Goal: Information Seeking & Learning: Learn about a topic

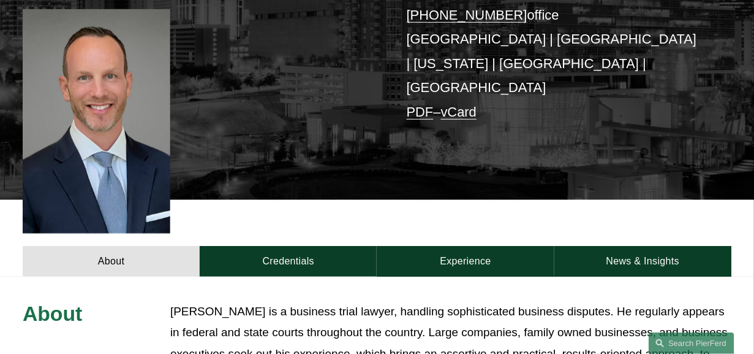
scroll to position [306, 0]
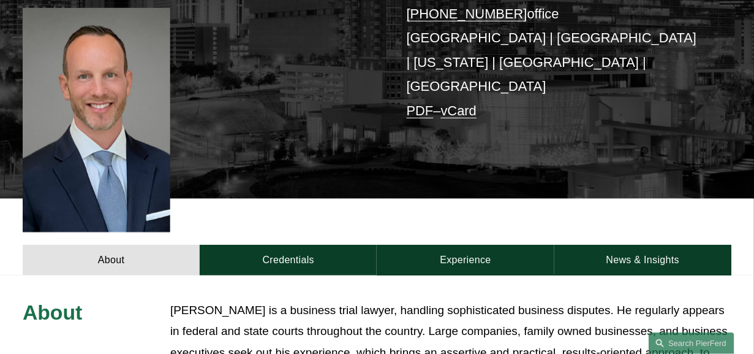
click at [302, 245] on link "Credentials" at bounding box center [288, 260] width 177 height 31
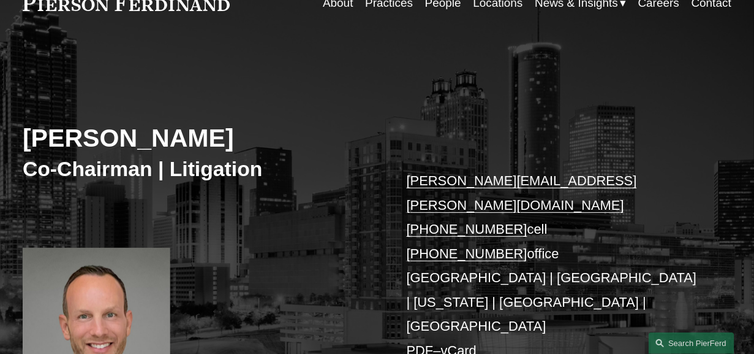
scroll to position [0, 0]
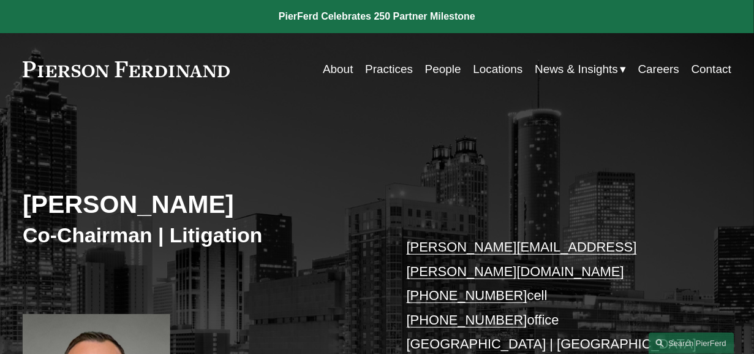
click at [373, 64] on link "Practices" at bounding box center [389, 69] width 48 height 23
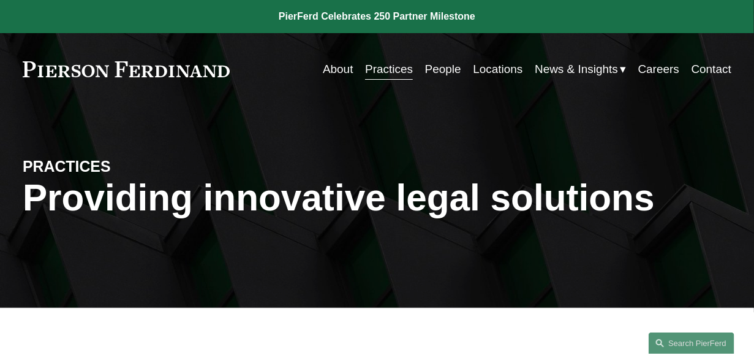
click at [441, 69] on link "People" at bounding box center [443, 69] width 36 height 23
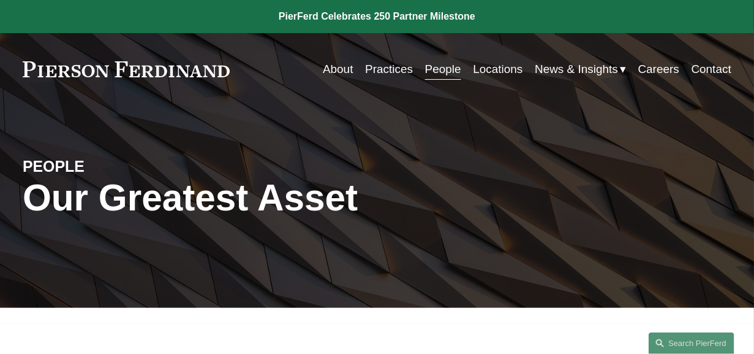
click at [370, 72] on link "Practices" at bounding box center [389, 69] width 48 height 23
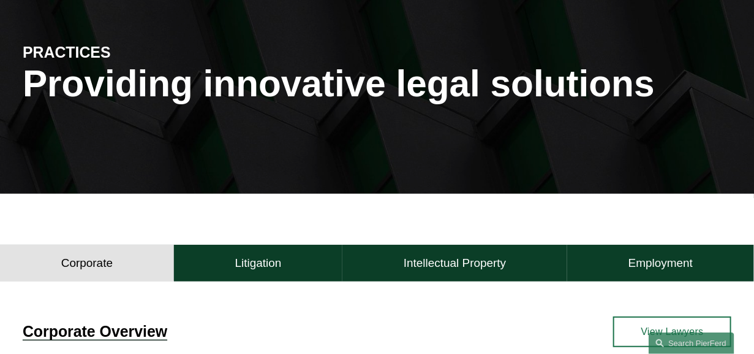
scroll to position [306, 0]
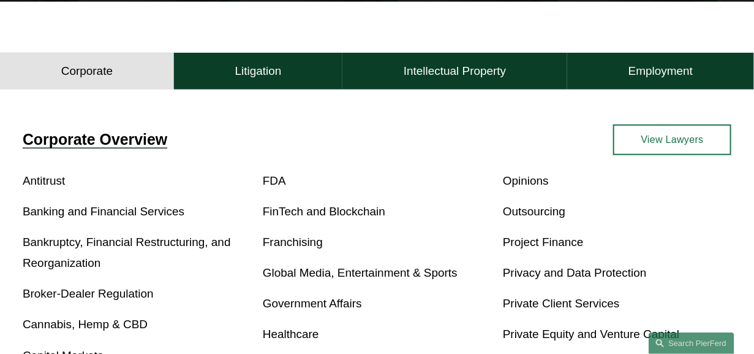
click at [231, 72] on button "Litigation" at bounding box center [258, 71] width 169 height 37
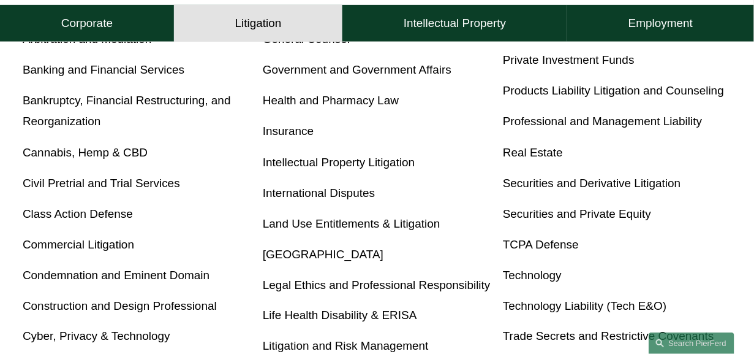
scroll to position [0, 0]
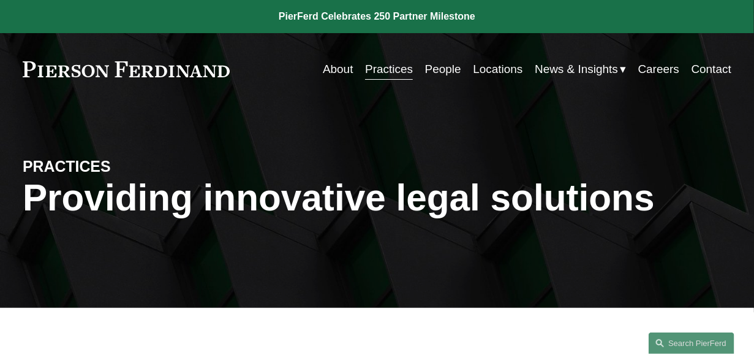
click at [446, 72] on link "People" at bounding box center [443, 69] width 36 height 23
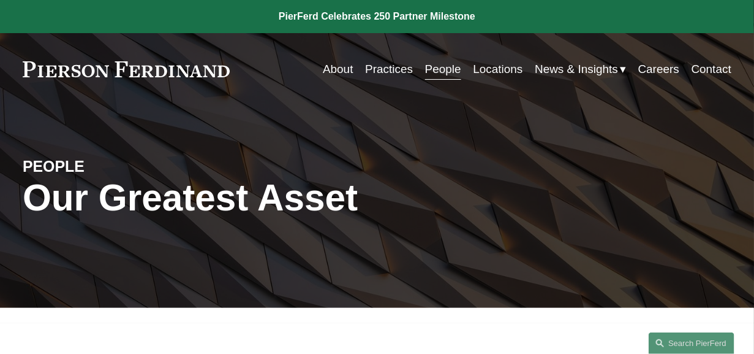
scroll to position [153, 0]
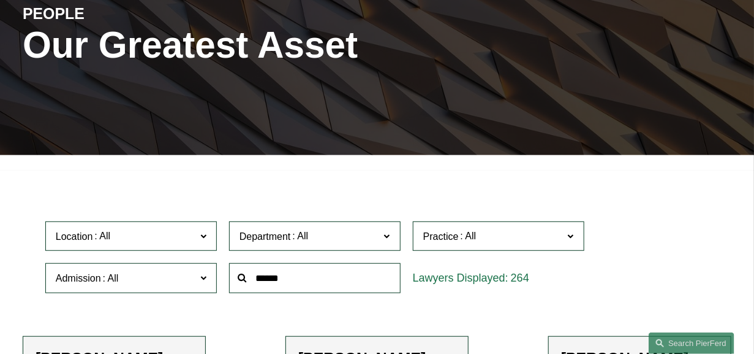
click at [574, 241] on span at bounding box center [571, 235] width 6 height 16
click at [0, 0] on link "Litigation and Risk Management" at bounding box center [0, 0] width 0 height 0
click at [505, 242] on span "Litigation and Risk Management" at bounding box center [535, 236] width 140 height 16
click at [0, 0] on link "Litigation and Risk Management" at bounding box center [0, 0] width 0 height 0
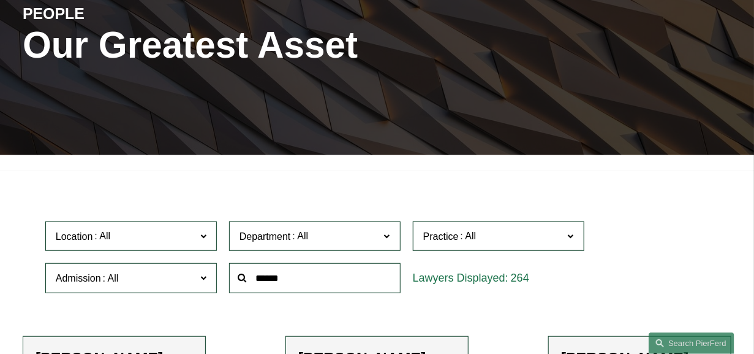
click at [489, 234] on span "Practice" at bounding box center [494, 236] width 140 height 17
click at [0, 0] on link "Litigation and Risk Management" at bounding box center [0, 0] width 0 height 0
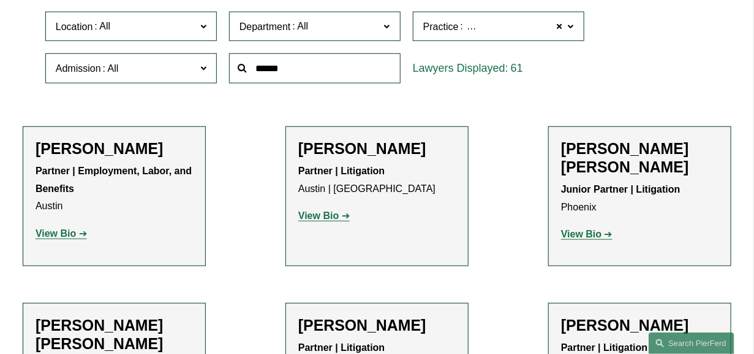
scroll to position [382, 0]
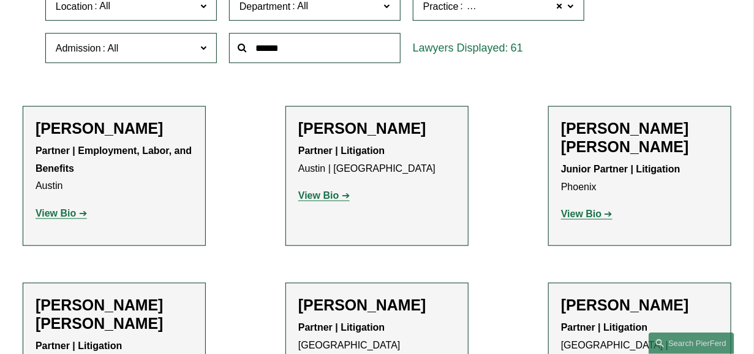
click at [572, 208] on strong "View Bio" at bounding box center [581, 213] width 40 height 10
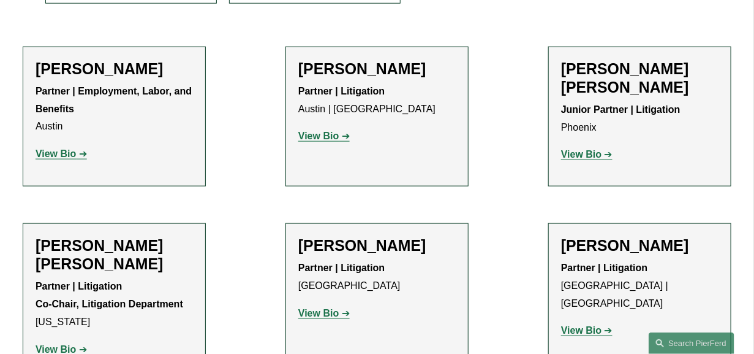
scroll to position [536, 0]
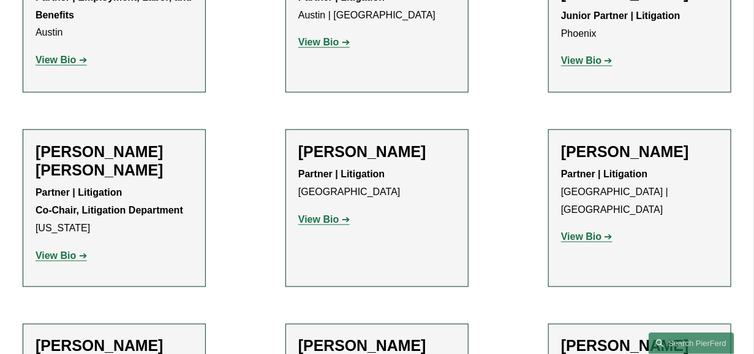
click at [62, 256] on strong "View Bio" at bounding box center [56, 255] width 40 height 10
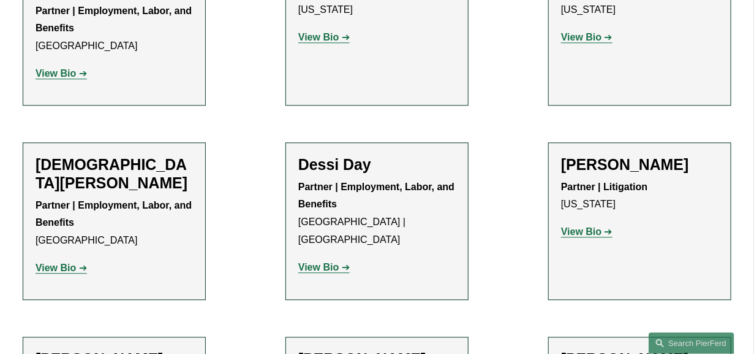
scroll to position [1072, 0]
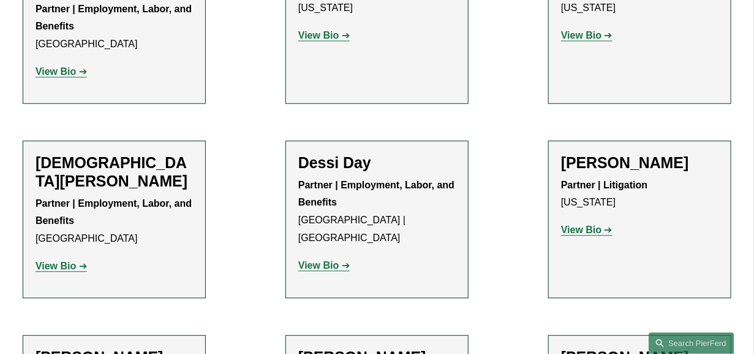
click at [99, 153] on h2 "Christi L. Coleman" at bounding box center [115, 171] width 158 height 37
click at [53, 260] on strong "View Bio" at bounding box center [56, 265] width 40 height 10
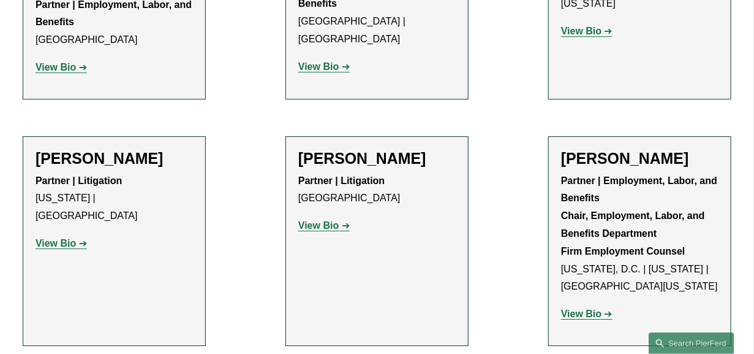
scroll to position [1302, 0]
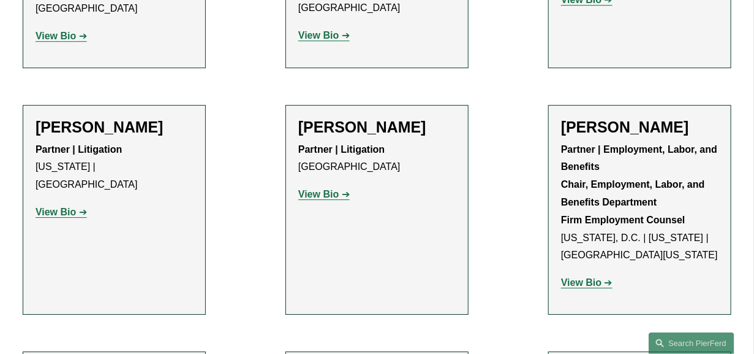
click at [580, 277] on strong "View Bio" at bounding box center [581, 282] width 40 height 10
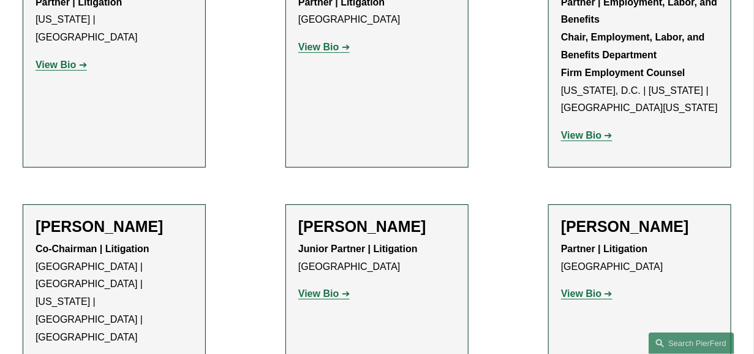
scroll to position [1455, 0]
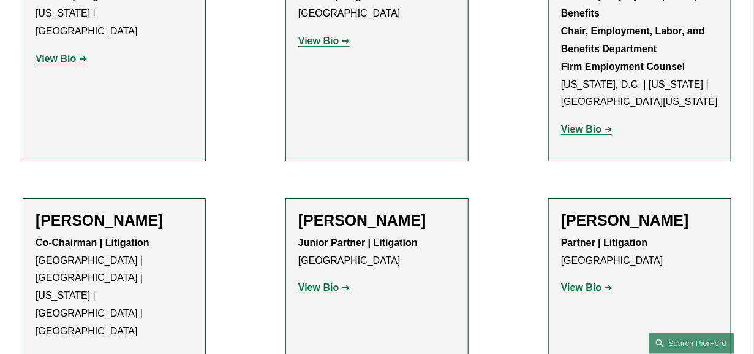
click at [307, 282] on strong "View Bio" at bounding box center [318, 287] width 40 height 10
click at [601, 282] on strong "View Bio" at bounding box center [581, 287] width 40 height 10
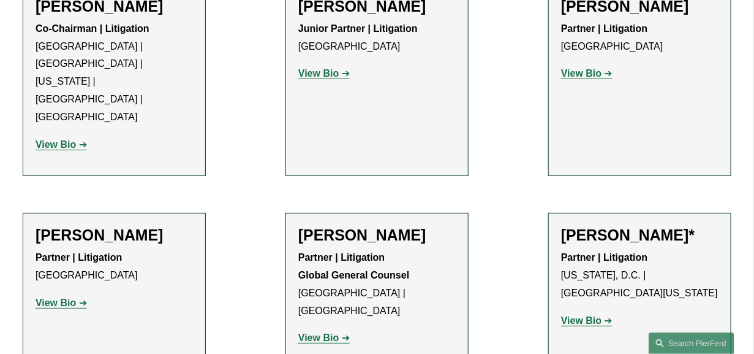
scroll to position [1685, 0]
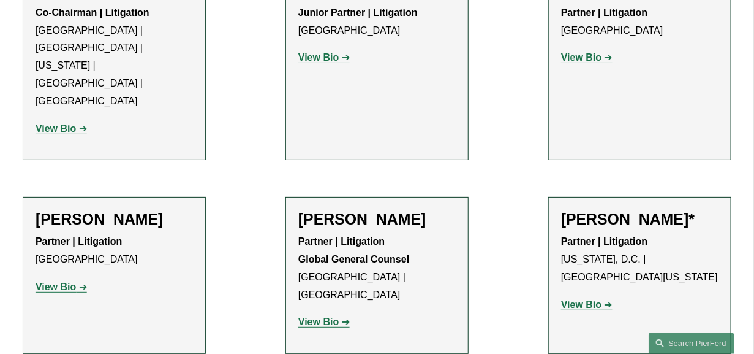
click at [318, 316] on strong "View Bio" at bounding box center [318, 321] width 40 height 10
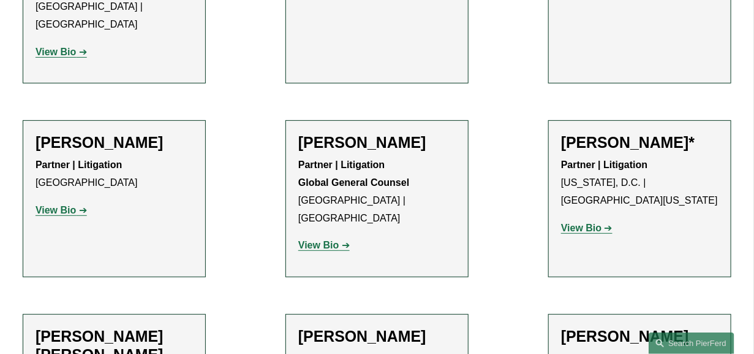
scroll to position [1838, 0]
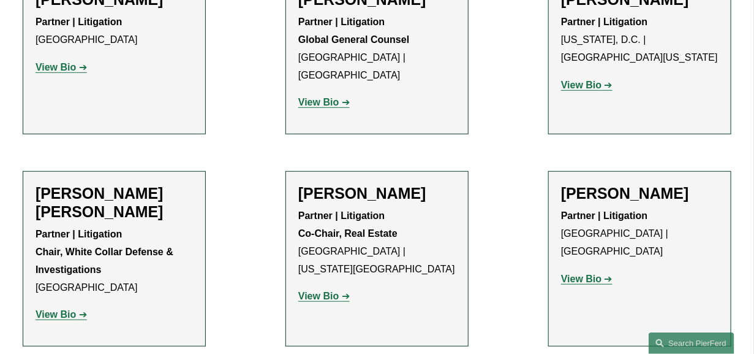
scroll to position [1915, 0]
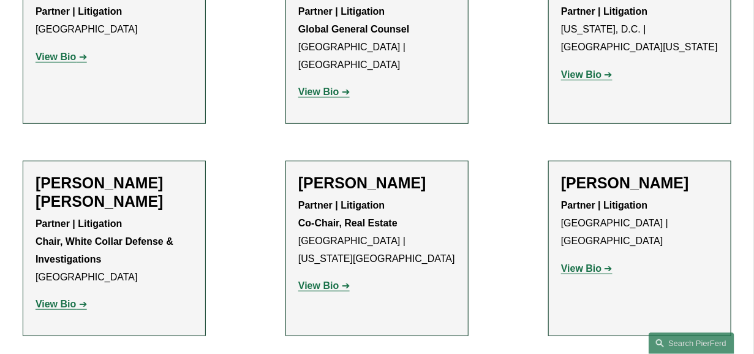
click at [589, 263] on strong "View Bio" at bounding box center [581, 268] width 40 height 10
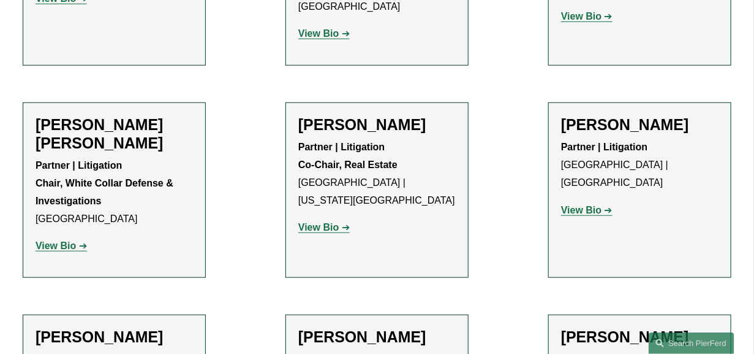
scroll to position [1991, 0]
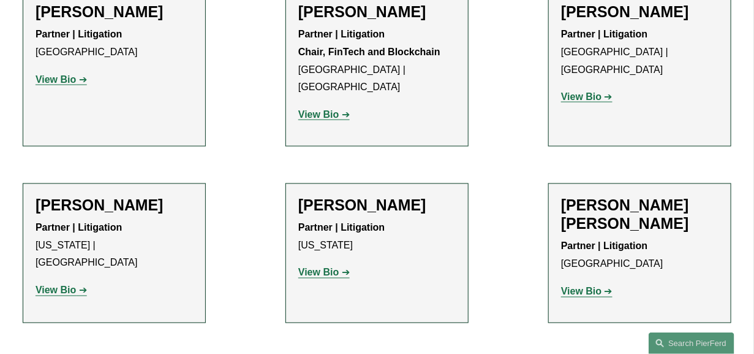
scroll to position [2374, 0]
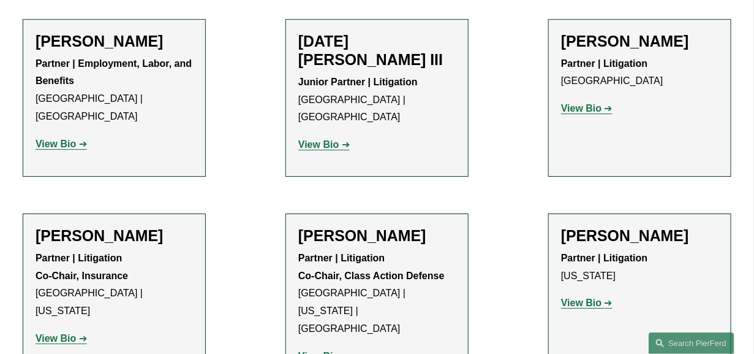
scroll to position [3064, 0]
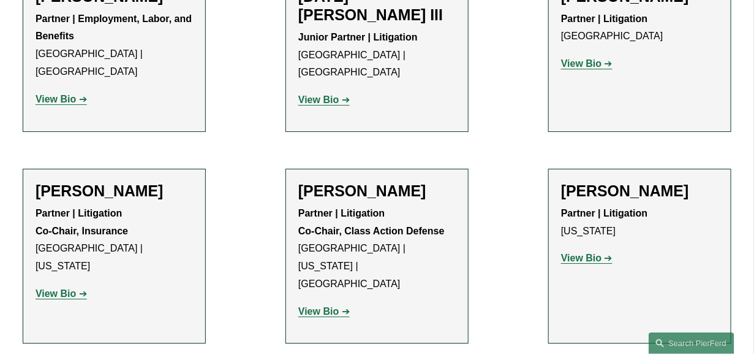
scroll to position [3141, 0]
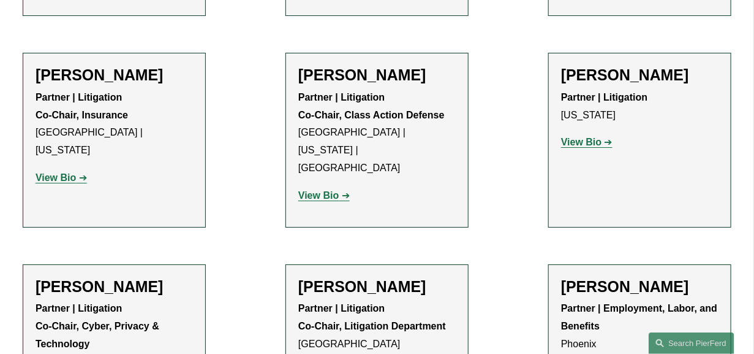
scroll to position [3294, 0]
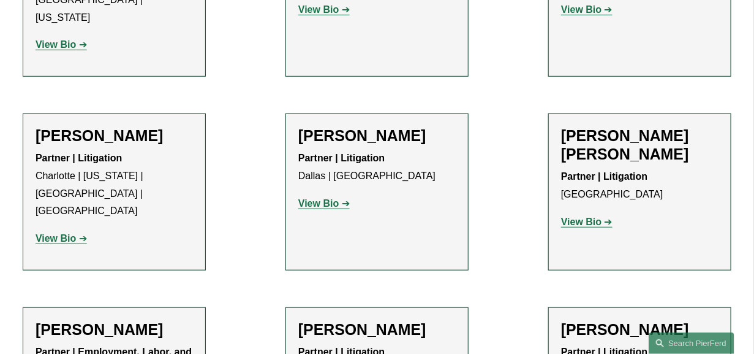
scroll to position [3600, 0]
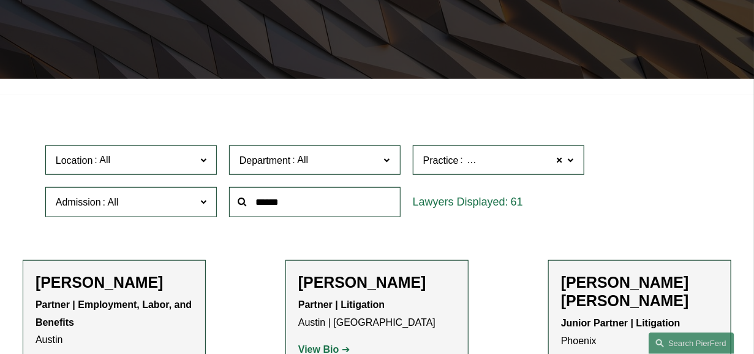
scroll to position [229, 0]
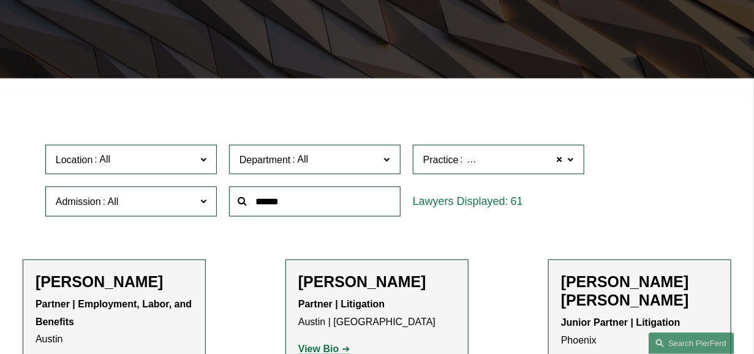
click at [206, 203] on span at bounding box center [203, 201] width 6 height 16
click at [0, 0] on link "Scotland" at bounding box center [0, 0] width 0 height 0
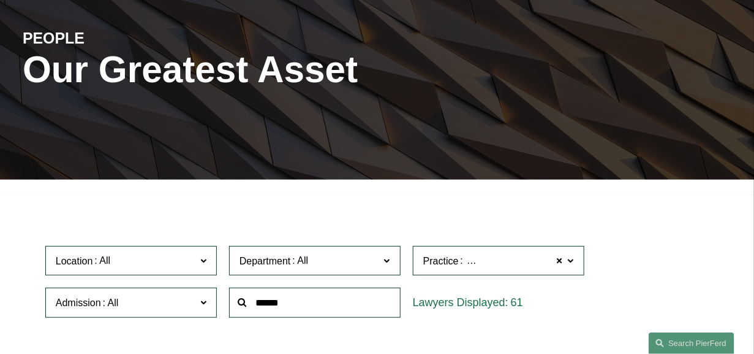
scroll to position [181, 0]
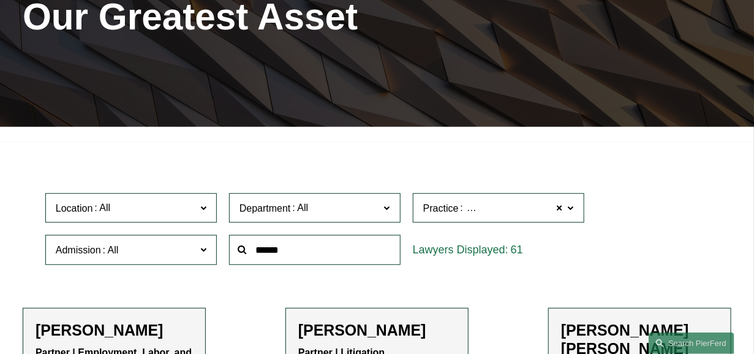
click at [561, 208] on span at bounding box center [560, 208] width 7 height 16
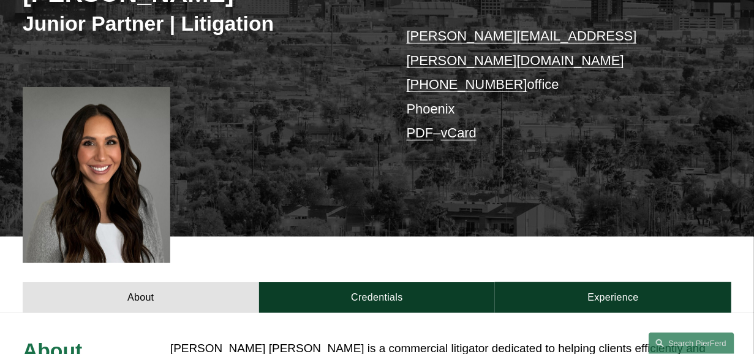
scroll to position [306, 0]
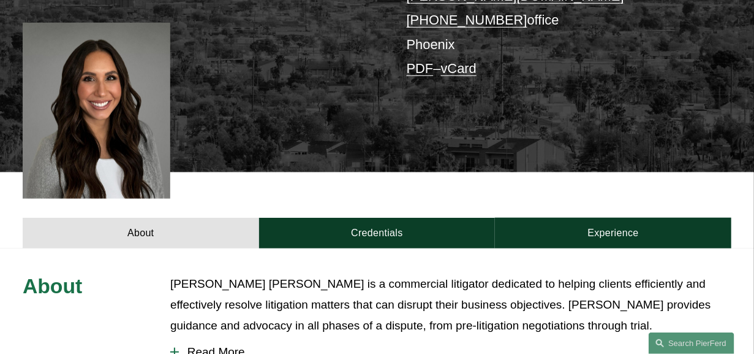
click at [357, 218] on link "Credentials" at bounding box center [377, 233] width 237 height 31
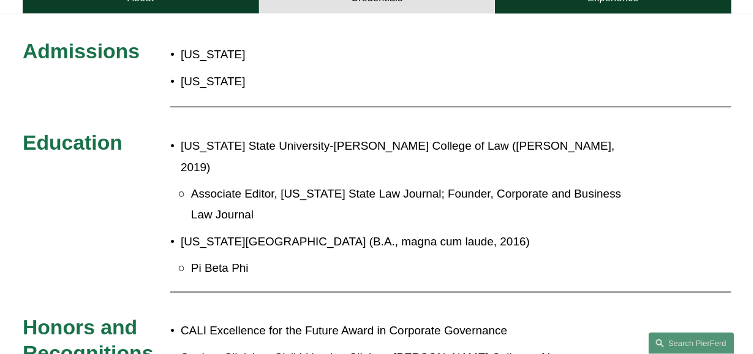
scroll to position [612, 0]
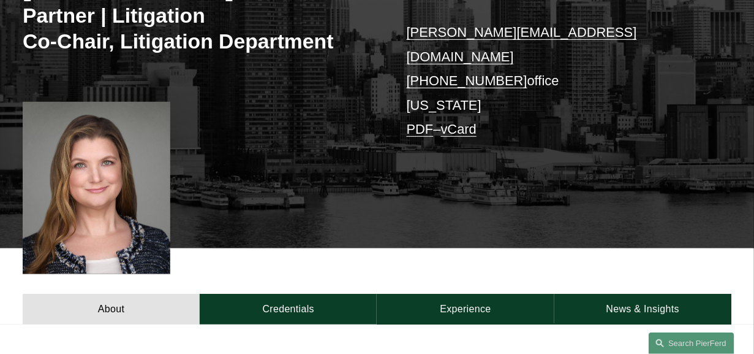
scroll to position [306, 0]
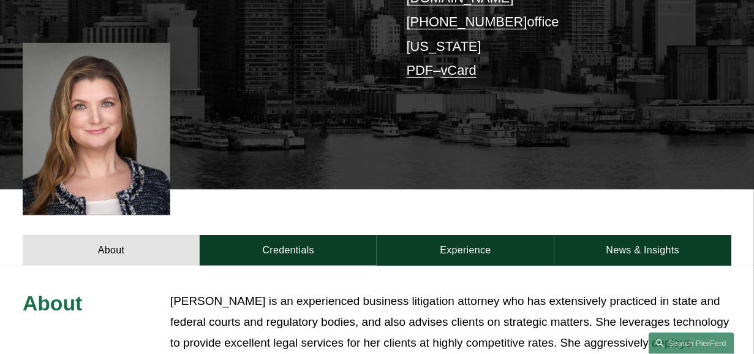
click at [289, 235] on link "Credentials" at bounding box center [288, 250] width 177 height 31
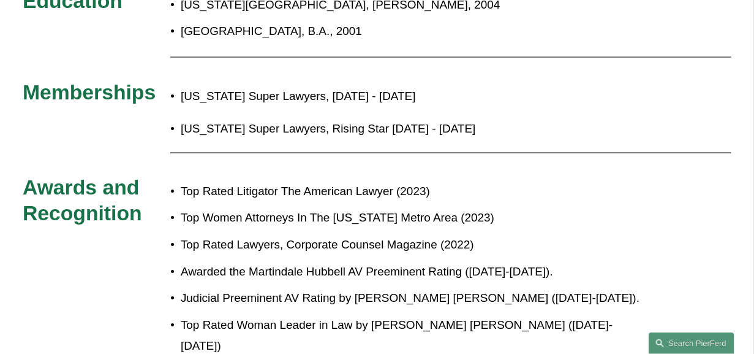
scroll to position [382, 0]
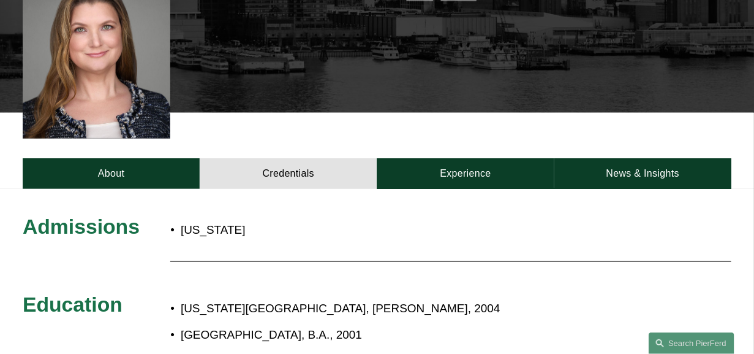
click at [438, 158] on link "Experience" at bounding box center [465, 173] width 177 height 31
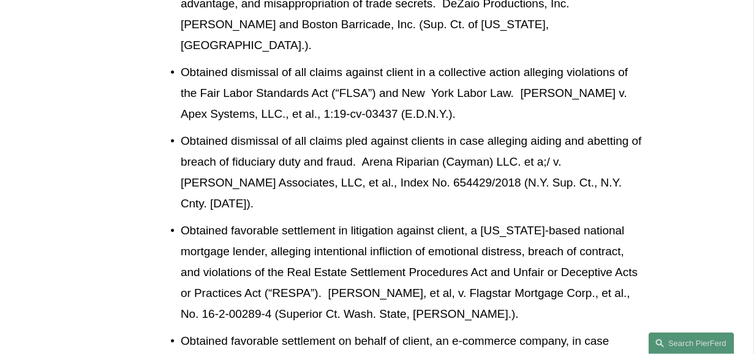
scroll to position [919, 0]
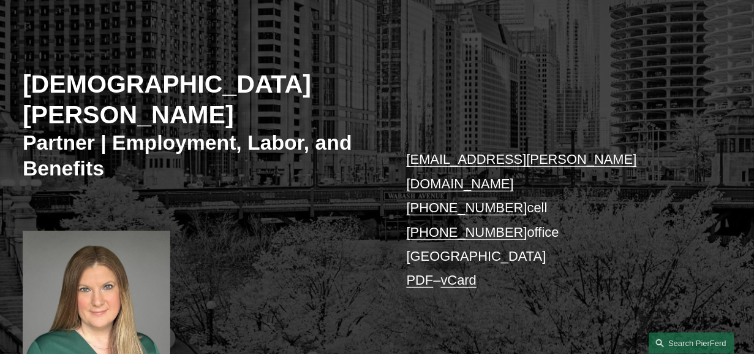
scroll to position [229, 0]
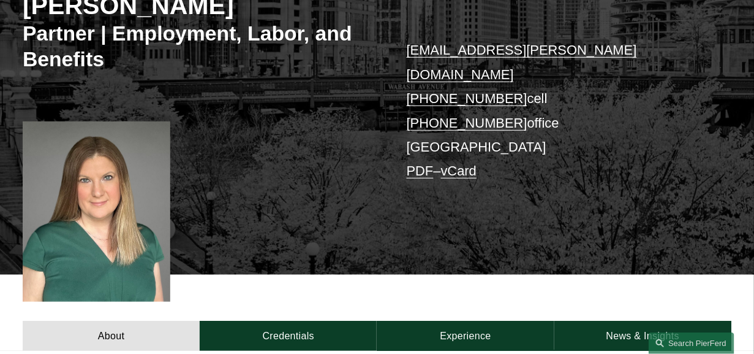
click at [318, 321] on link "Credentials" at bounding box center [288, 336] width 177 height 31
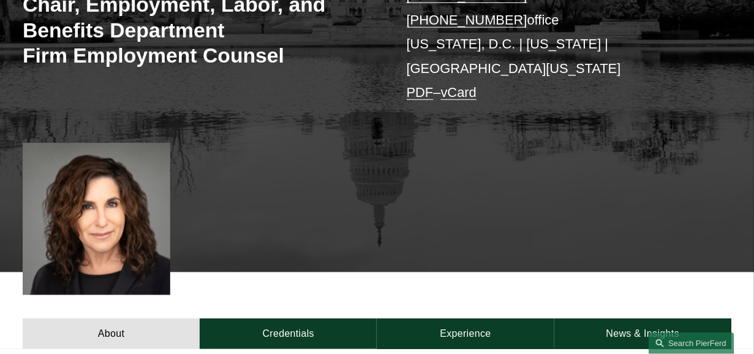
scroll to position [306, 0]
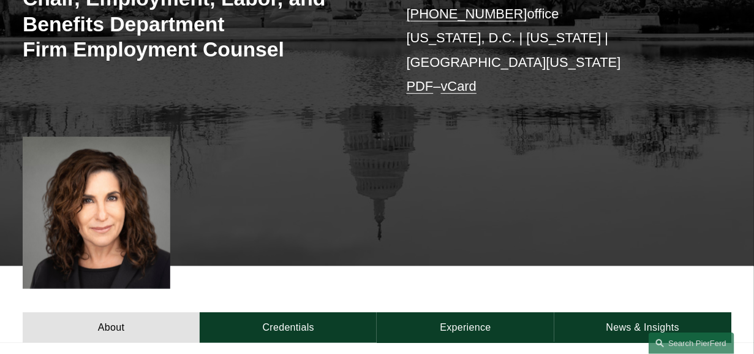
click at [325, 312] on link "Credentials" at bounding box center [288, 327] width 177 height 31
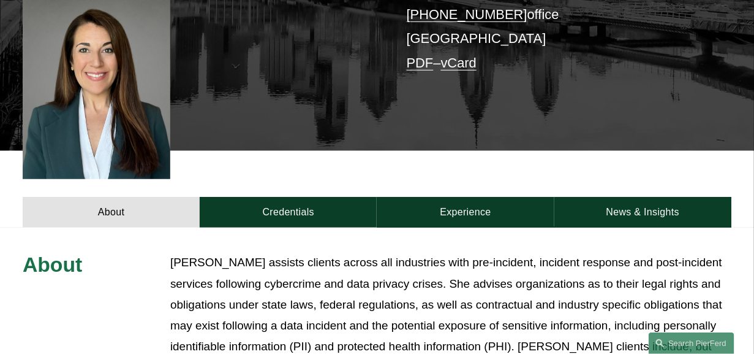
scroll to position [306, 0]
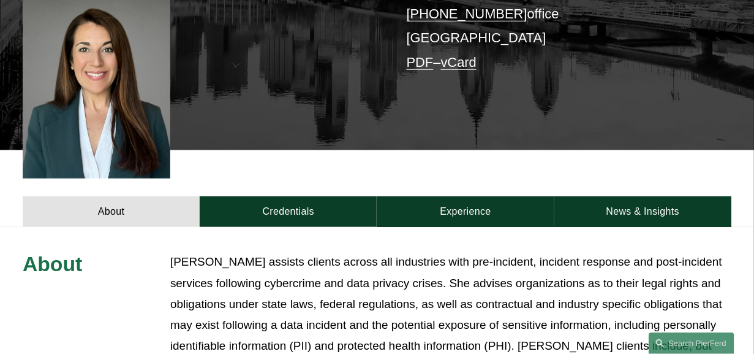
click at [294, 196] on link "Credentials" at bounding box center [288, 211] width 177 height 31
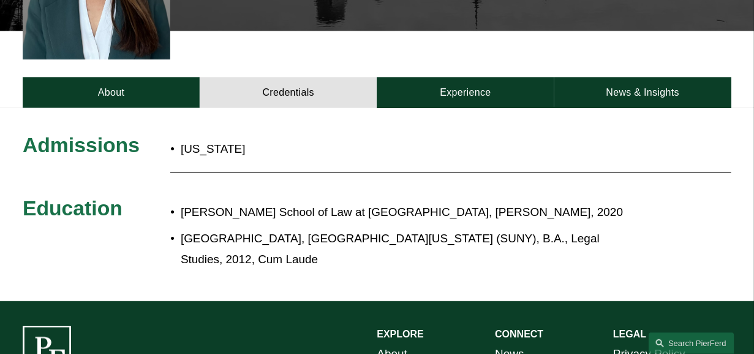
scroll to position [459, 0]
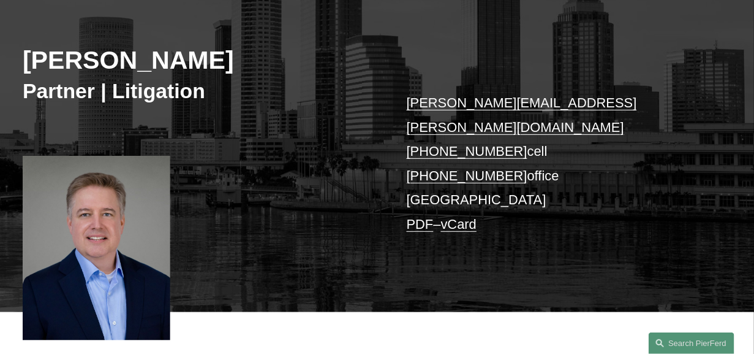
scroll to position [229, 0]
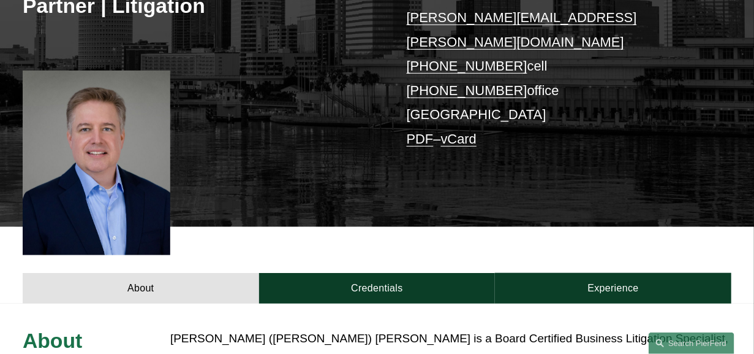
click at [321, 273] on link "Credentials" at bounding box center [377, 288] width 237 height 31
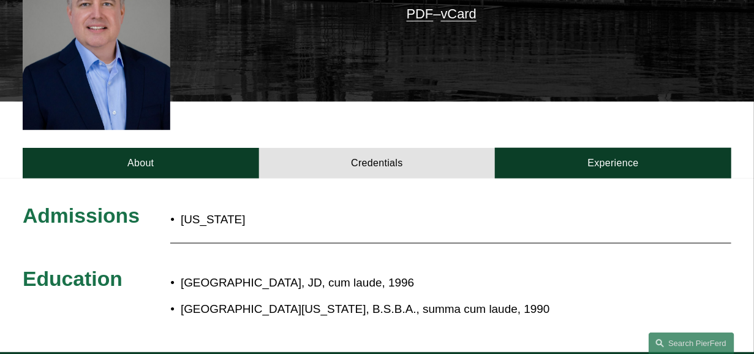
scroll to position [382, 0]
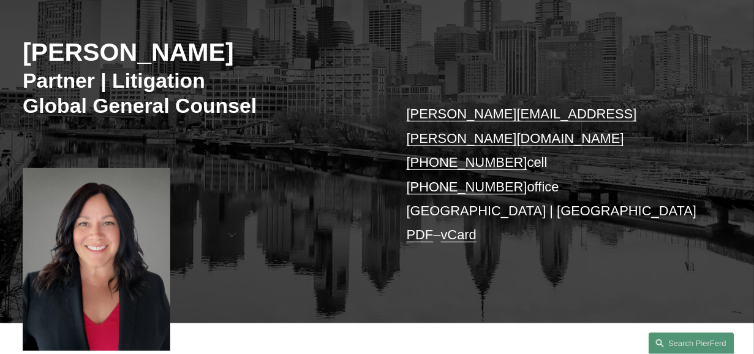
scroll to position [306, 0]
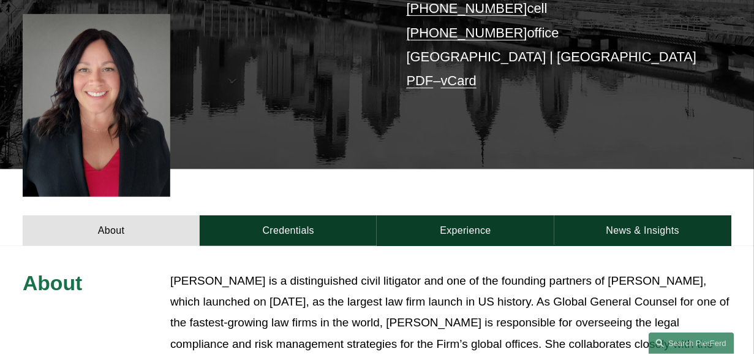
click at [317, 215] on link "Credentials" at bounding box center [288, 230] width 177 height 31
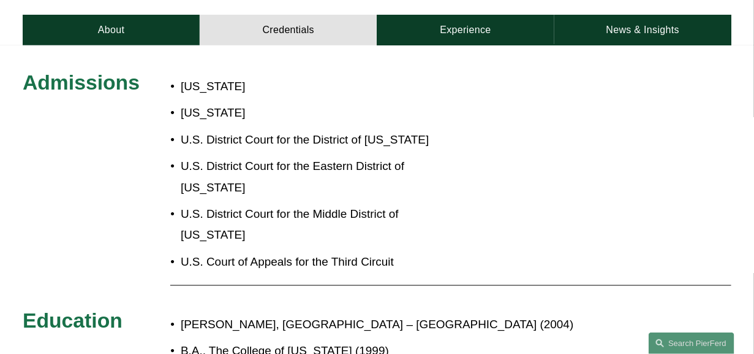
scroll to position [536, 0]
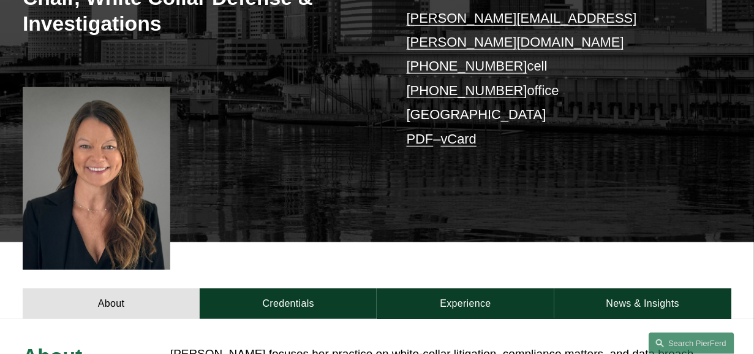
scroll to position [306, 0]
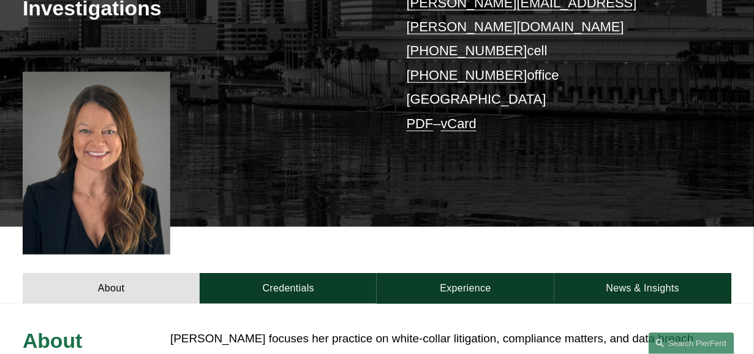
click at [268, 273] on link "Credentials" at bounding box center [288, 288] width 177 height 31
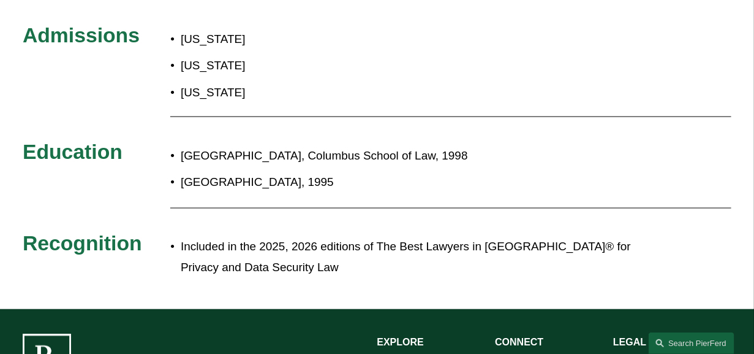
scroll to position [612, 0]
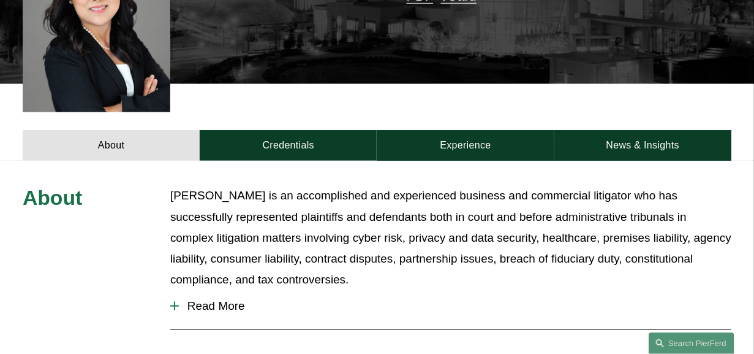
scroll to position [382, 0]
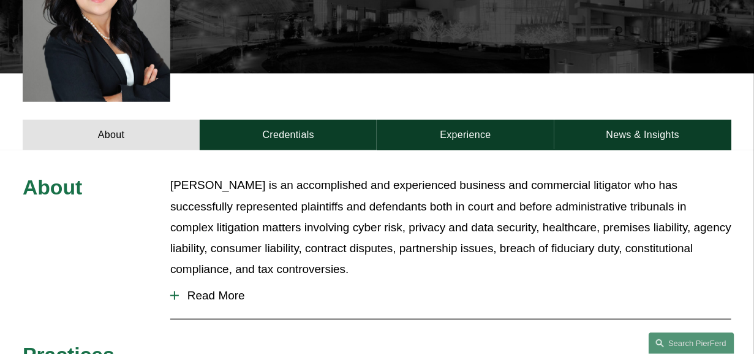
click at [260, 120] on link "Credentials" at bounding box center [288, 135] width 177 height 31
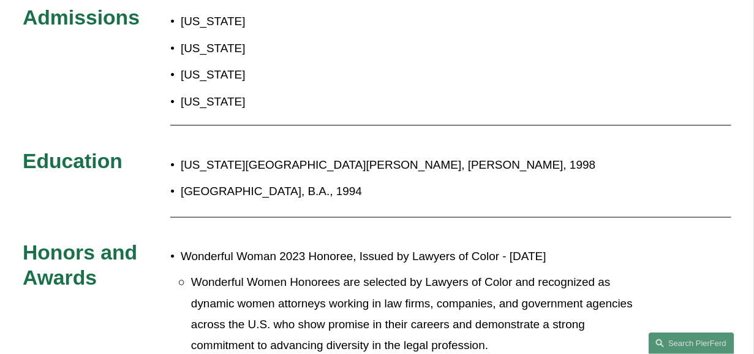
scroll to position [612, 0]
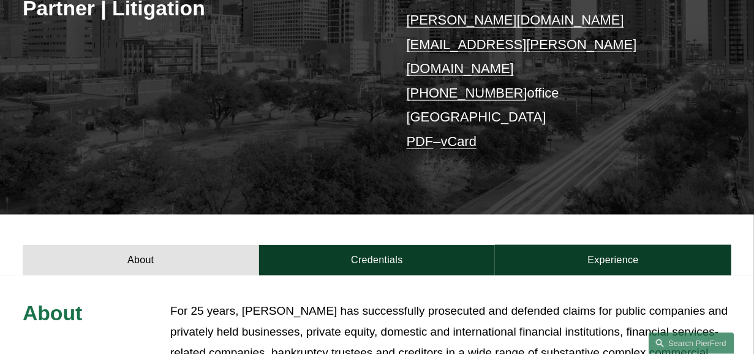
scroll to position [306, 0]
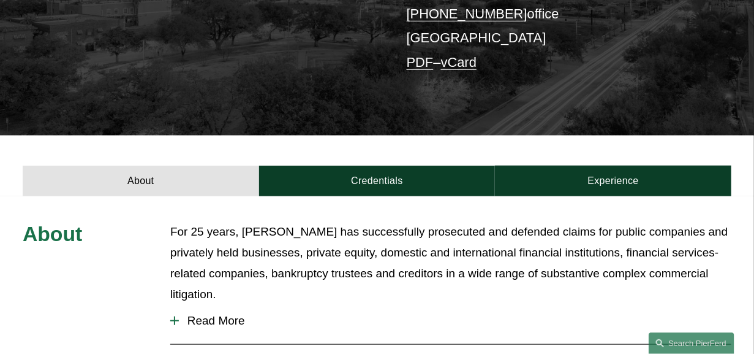
click at [398, 165] on link "Credentials" at bounding box center [377, 180] width 237 height 31
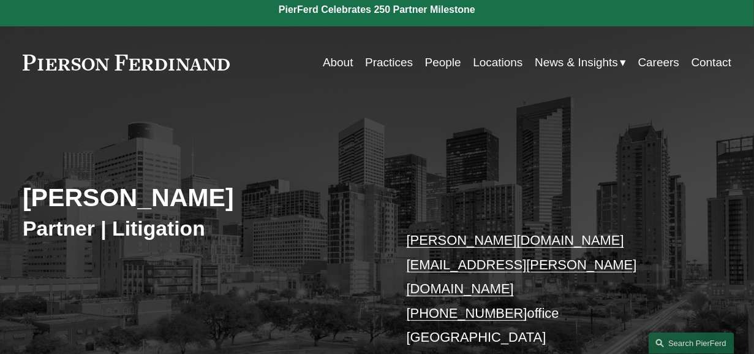
scroll to position [0, 0]
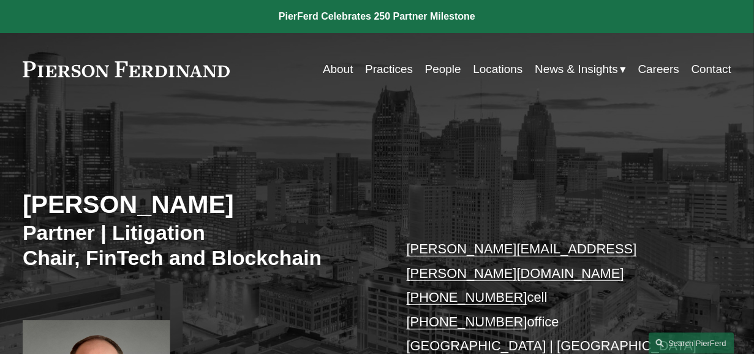
scroll to position [229, 0]
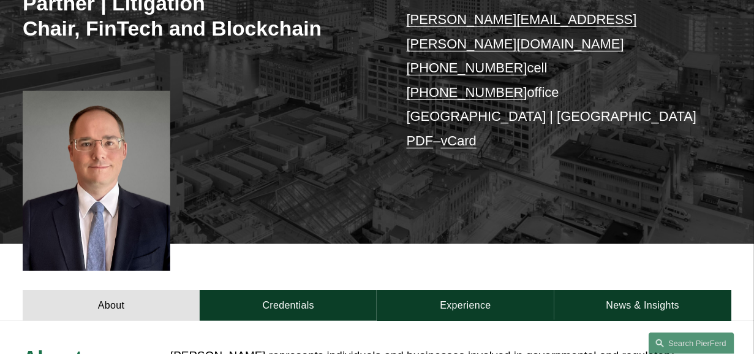
click at [272, 290] on link "Credentials" at bounding box center [288, 305] width 177 height 31
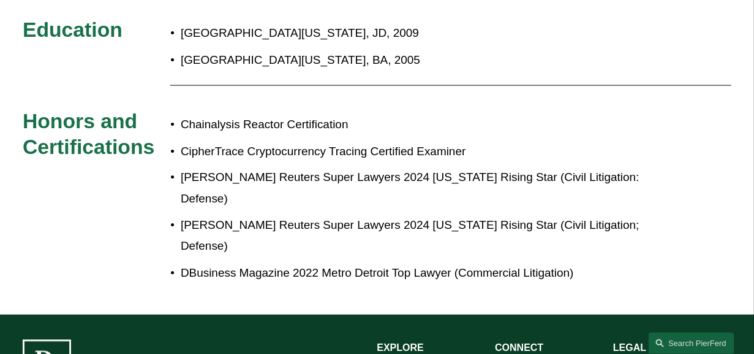
scroll to position [766, 0]
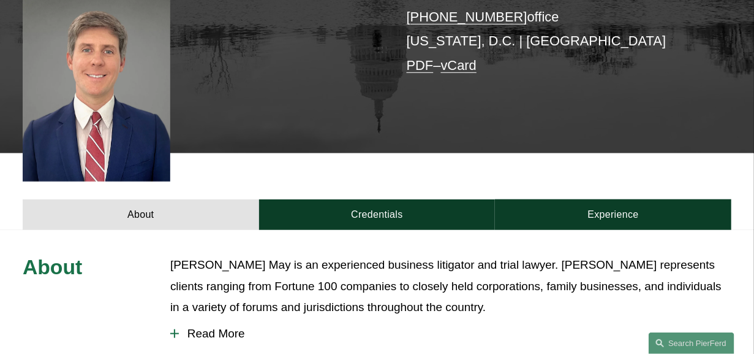
scroll to position [306, 0]
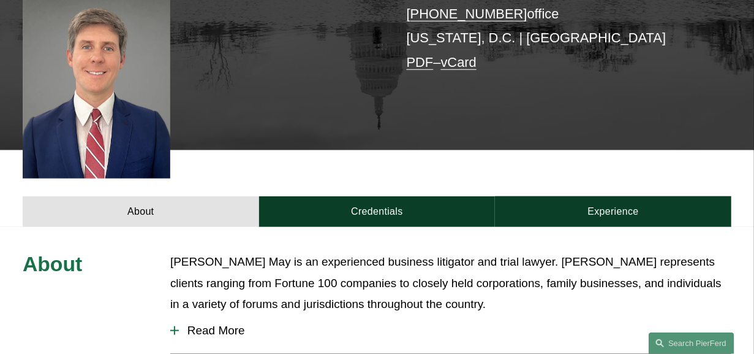
click at [347, 196] on link "Credentials" at bounding box center [377, 211] width 237 height 31
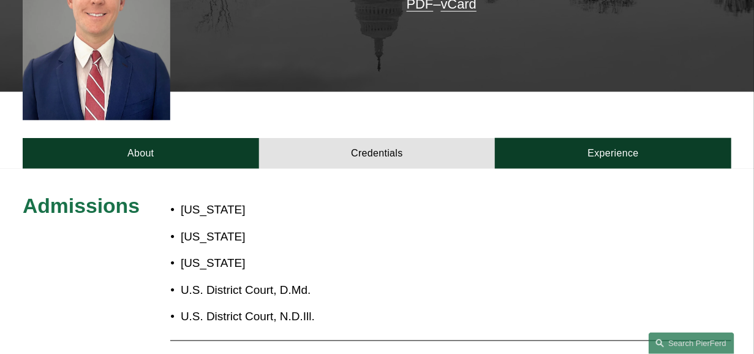
scroll to position [382, 0]
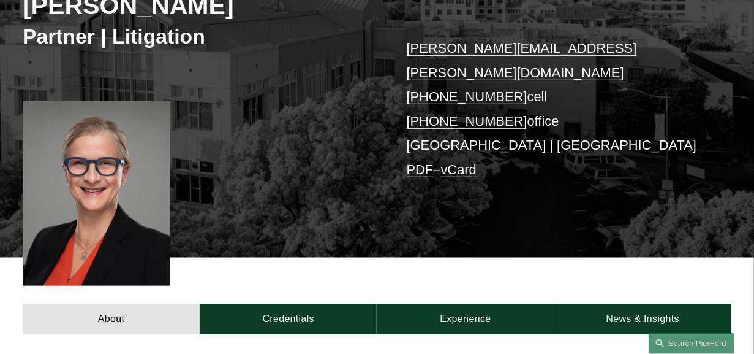
scroll to position [229, 0]
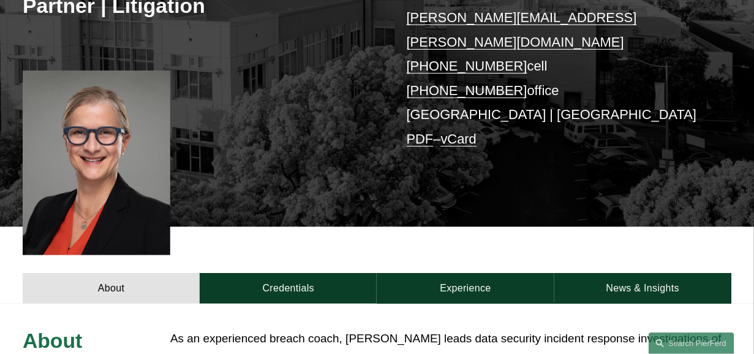
click at [264, 273] on link "Credentials" at bounding box center [288, 288] width 177 height 31
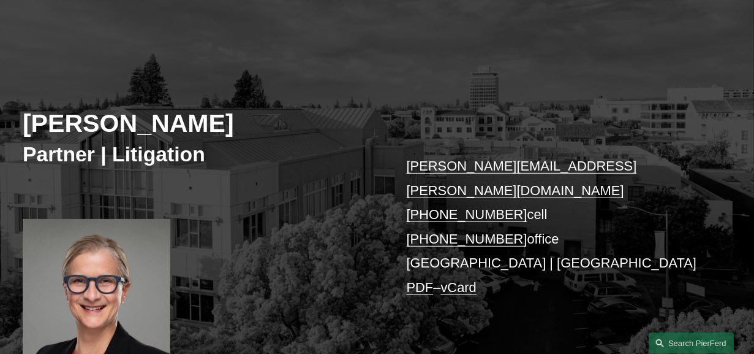
scroll to position [76, 0]
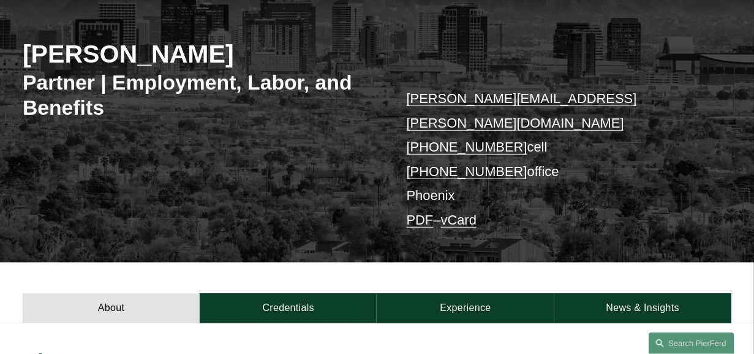
scroll to position [153, 0]
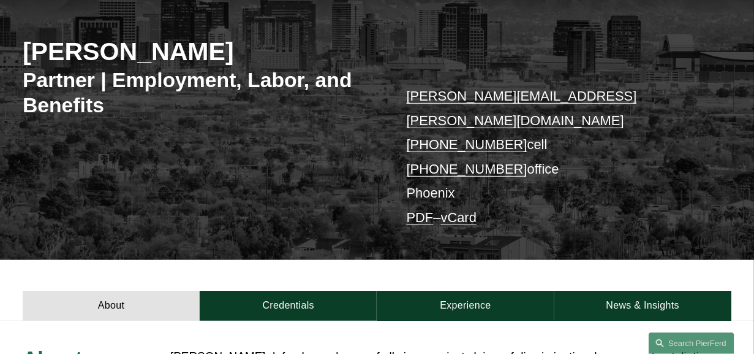
click at [284, 292] on link "Credentials" at bounding box center [288, 306] width 177 height 31
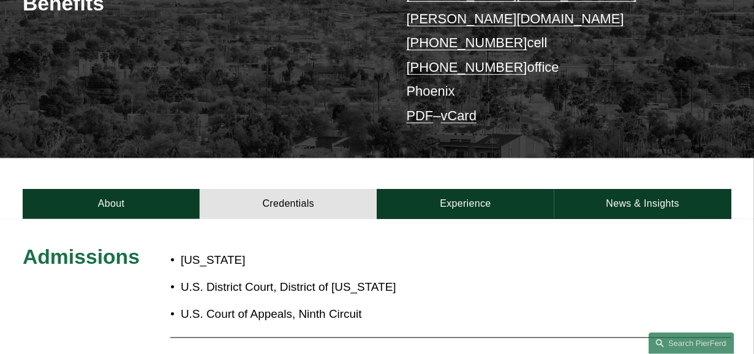
scroll to position [306, 0]
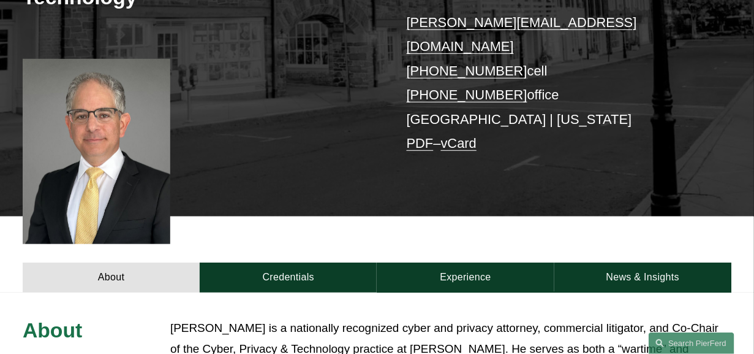
scroll to position [306, 0]
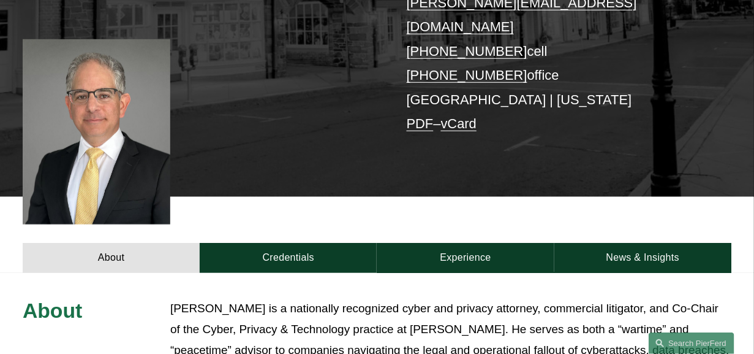
click at [272, 243] on link "Credentials" at bounding box center [288, 258] width 177 height 31
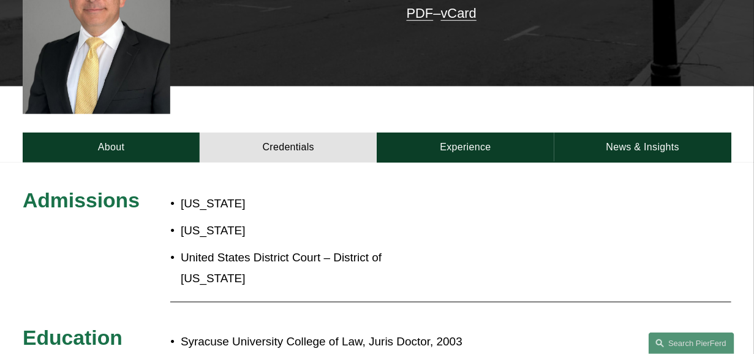
scroll to position [459, 0]
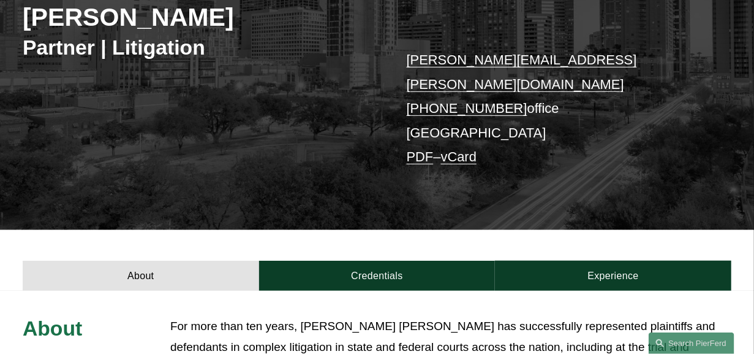
scroll to position [229, 0]
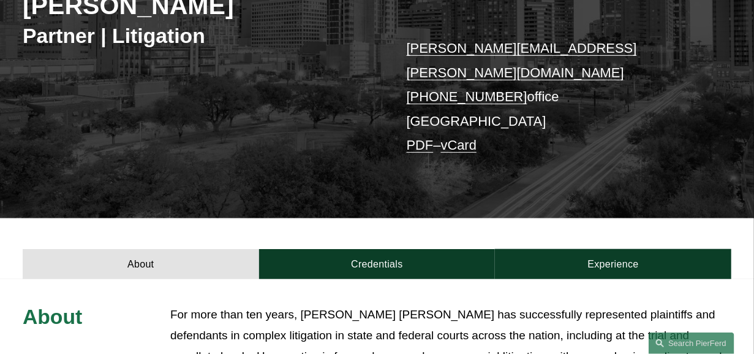
click at [346, 249] on link "Credentials" at bounding box center [377, 264] width 237 height 31
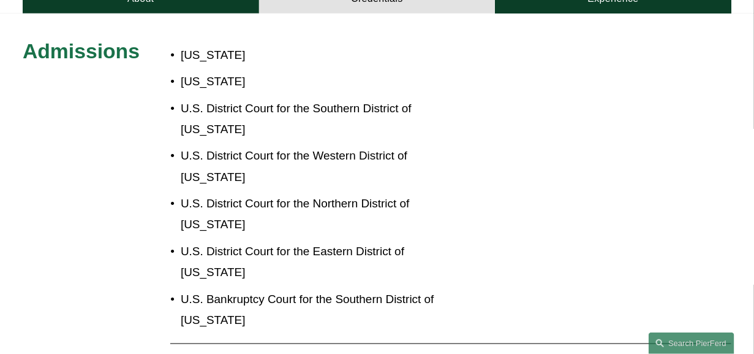
scroll to position [536, 0]
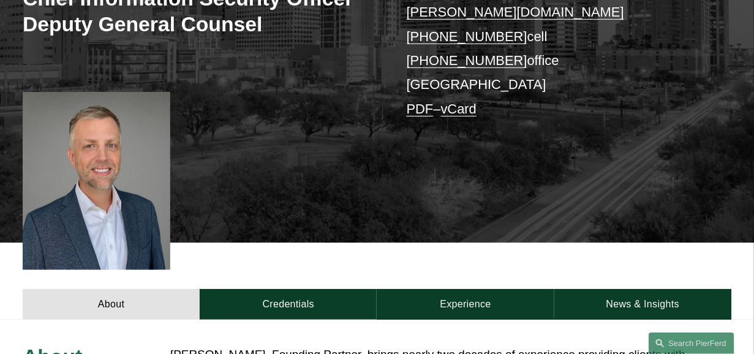
scroll to position [306, 0]
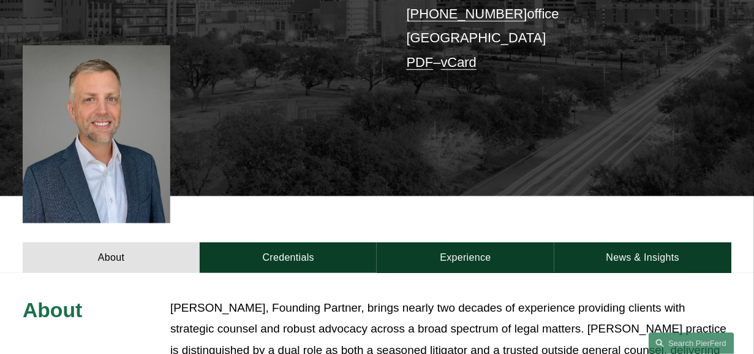
click at [307, 242] on link "Credentials" at bounding box center [288, 257] width 177 height 31
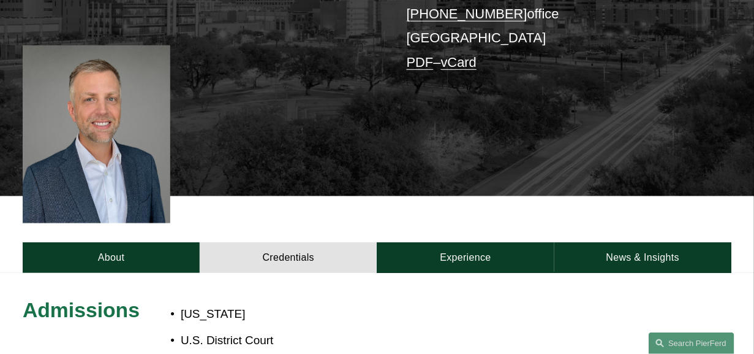
scroll to position [459, 0]
